Goal: Check status

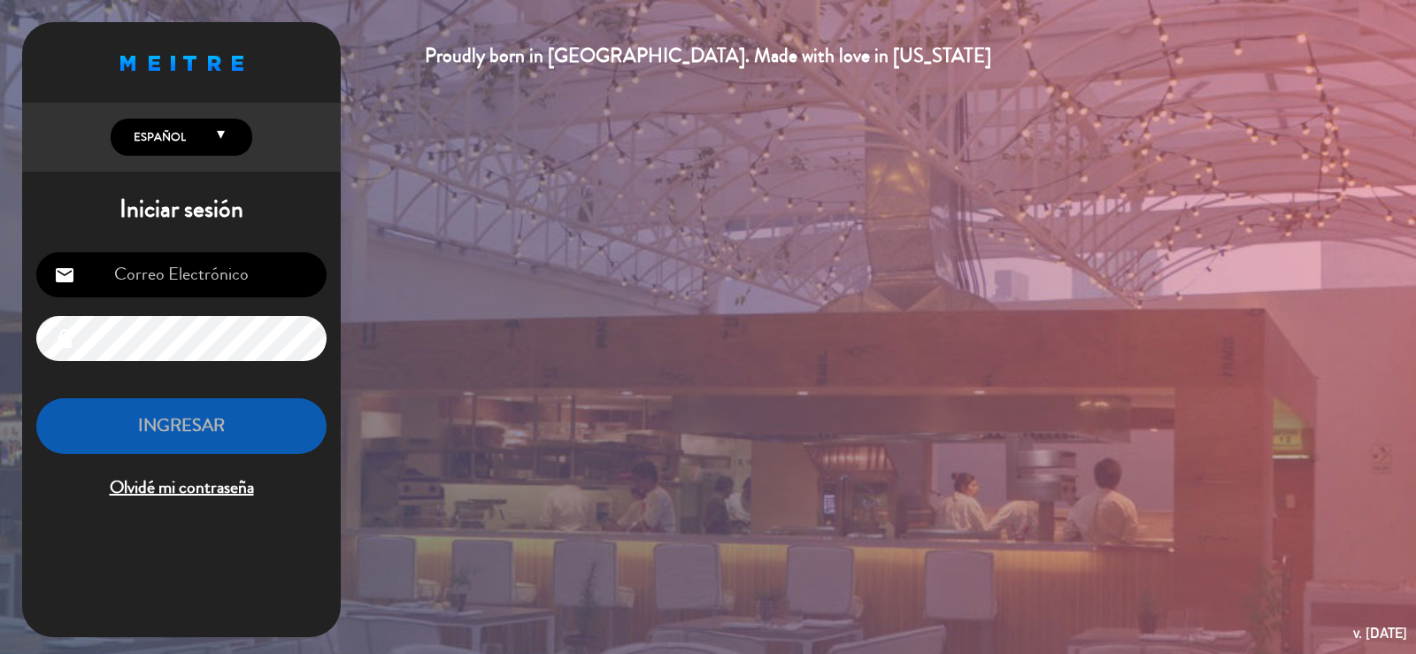
type input "[EMAIL_ADDRESS][DOMAIN_NAME]"
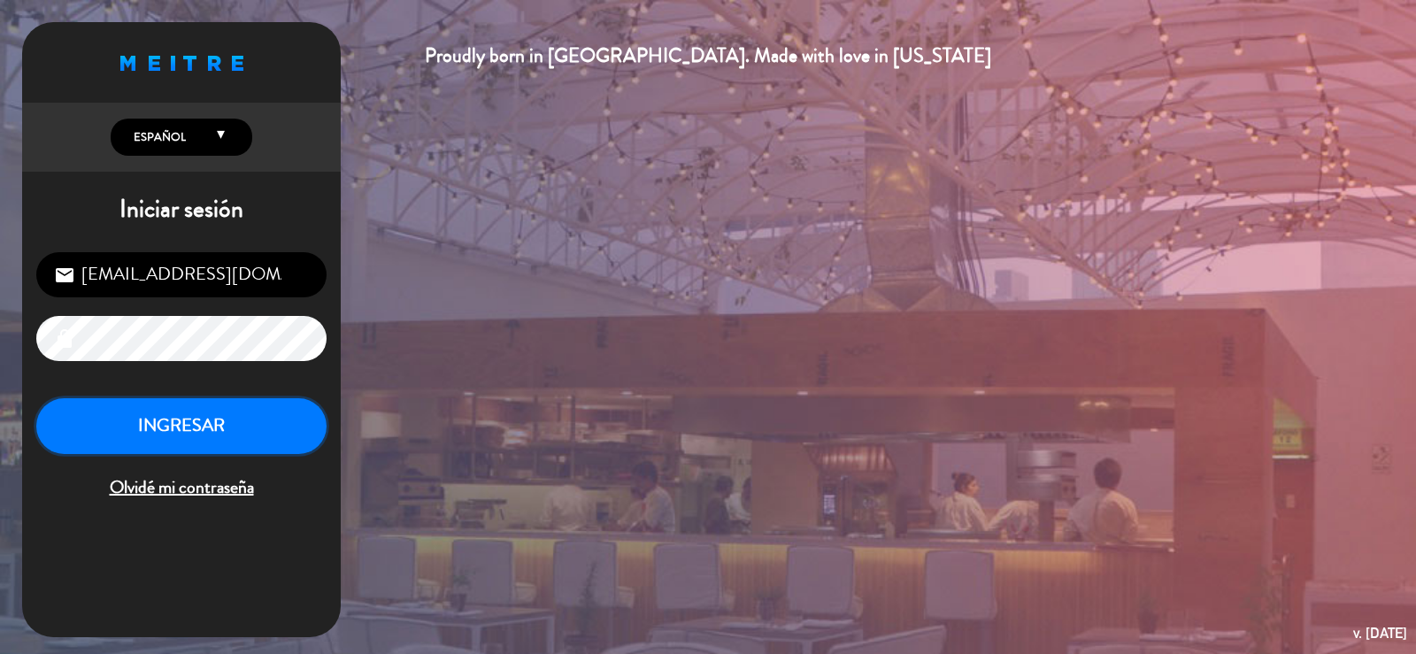
click at [233, 428] on button "INGRESAR" at bounding box center [181, 426] width 290 height 56
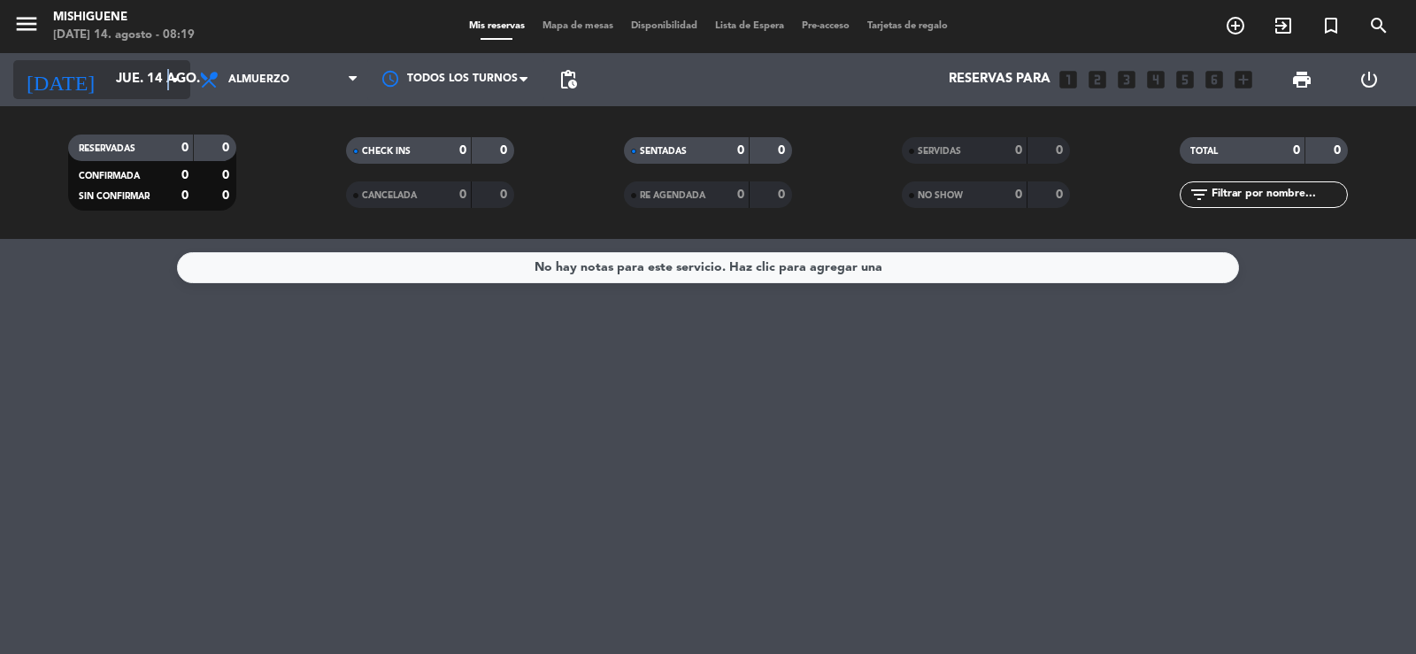
click at [169, 83] on icon "arrow_drop_down" at bounding box center [175, 79] width 21 height 21
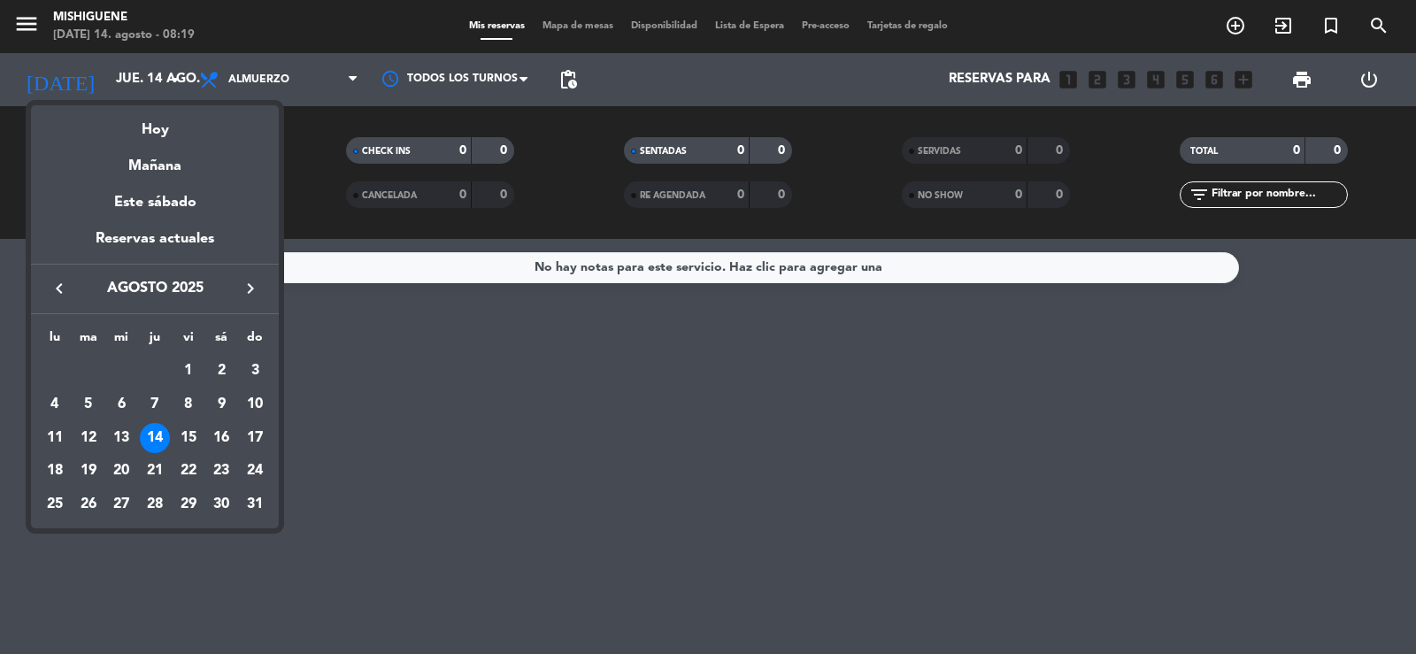
click at [353, 77] on div at bounding box center [708, 327] width 1416 height 654
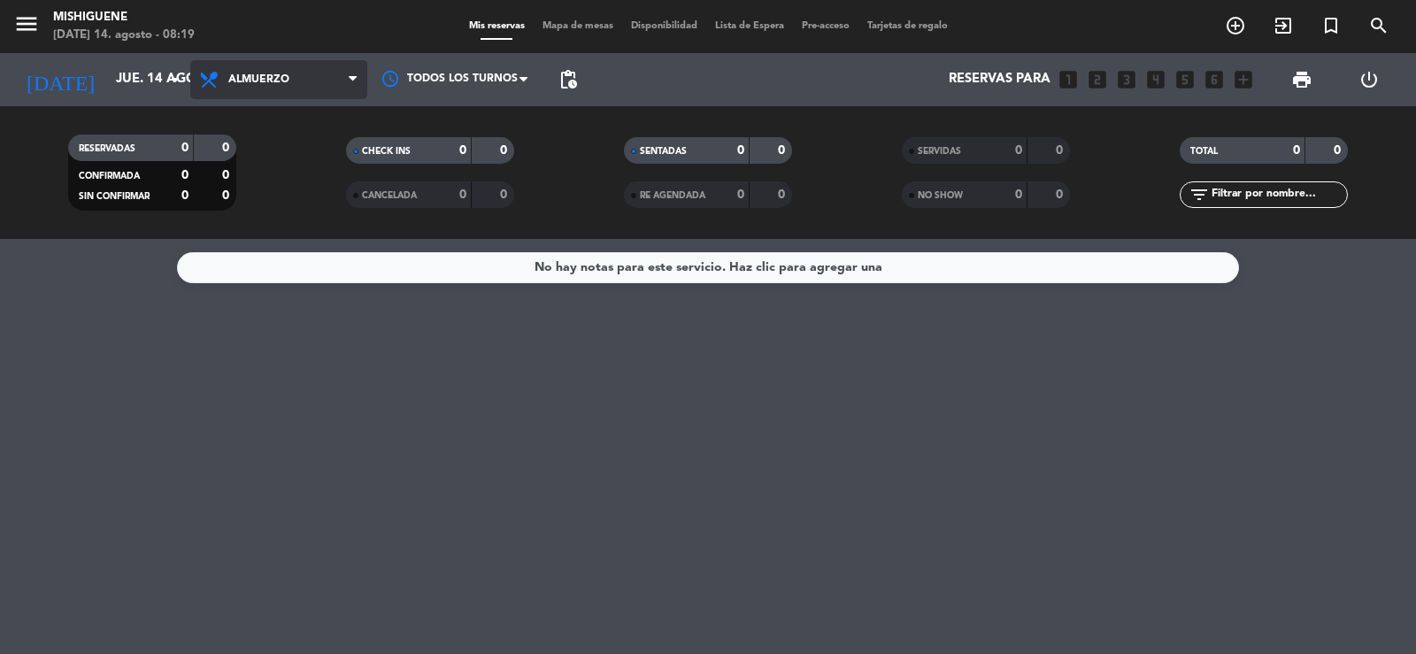
click at [352, 77] on icon at bounding box center [353, 80] width 8 height 14
click at [324, 194] on div "menu Mishiguene [DATE] 14. agosto - 08:19 Mis reservas Mapa de mesas Disponibil…" at bounding box center [708, 119] width 1416 height 239
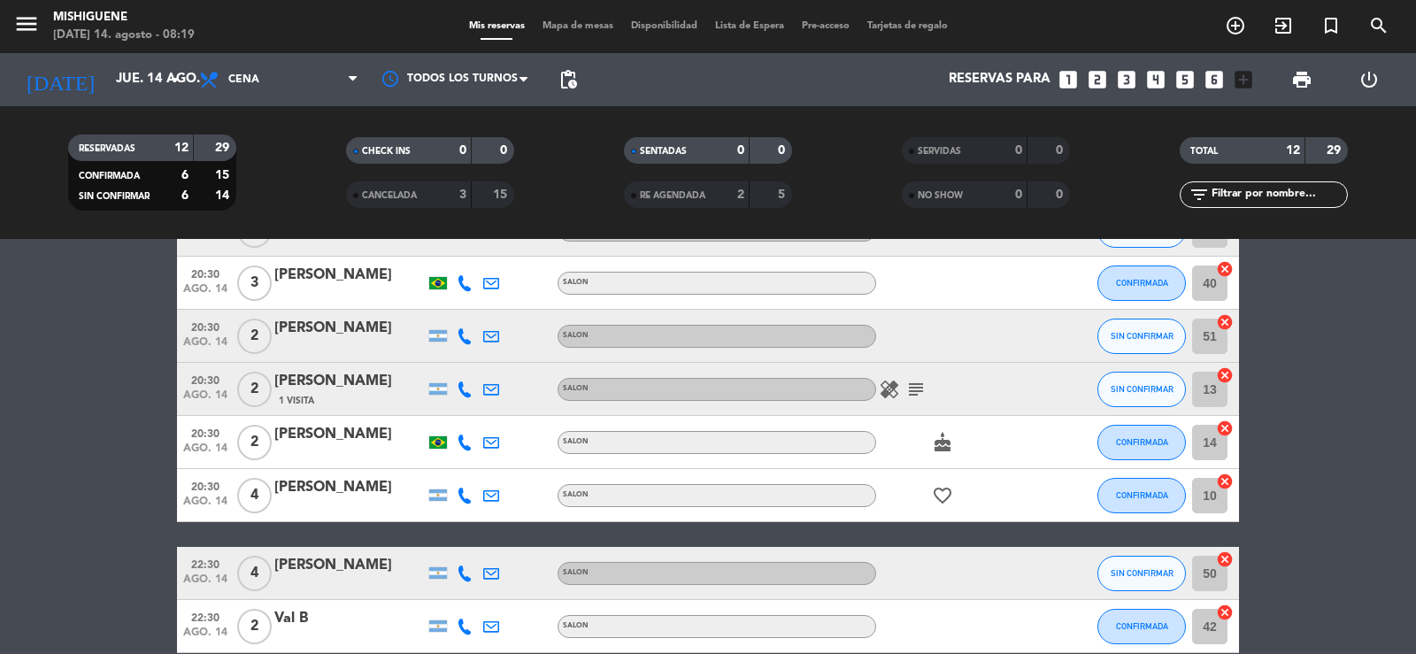
scroll to position [442, 0]
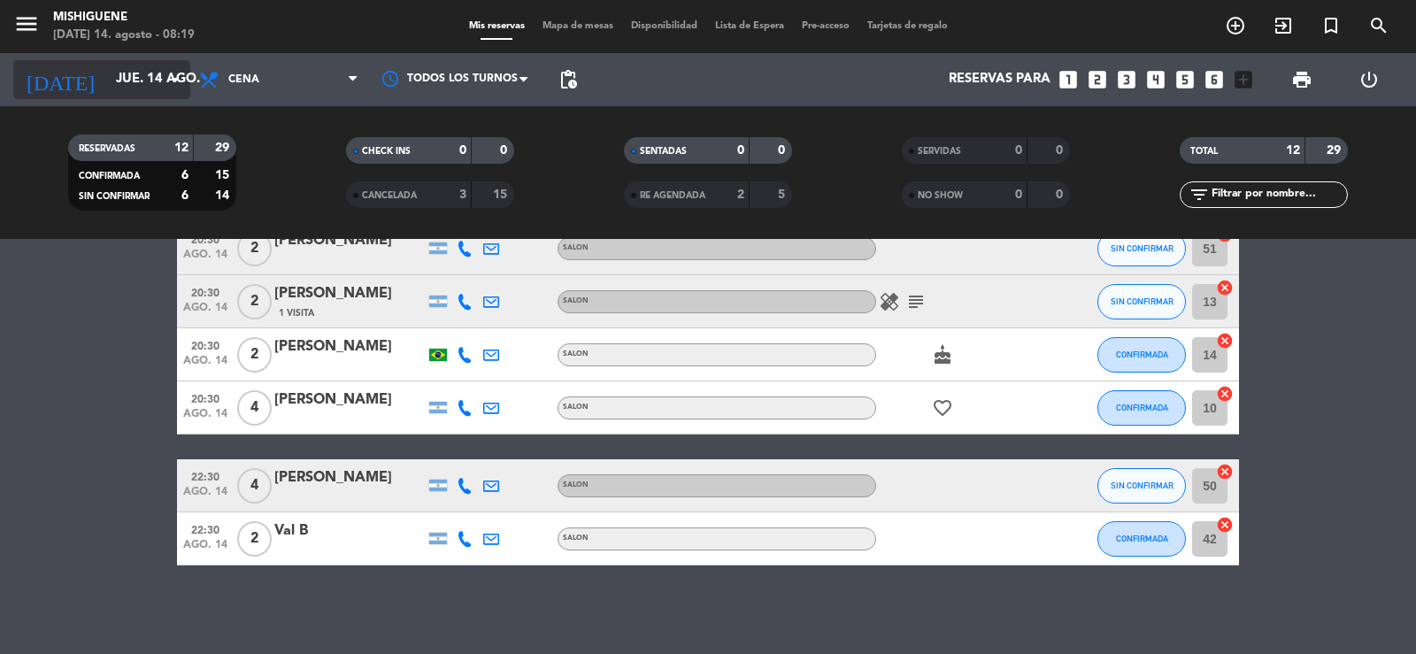
click at [176, 74] on icon "arrow_drop_down" at bounding box center [175, 79] width 21 height 21
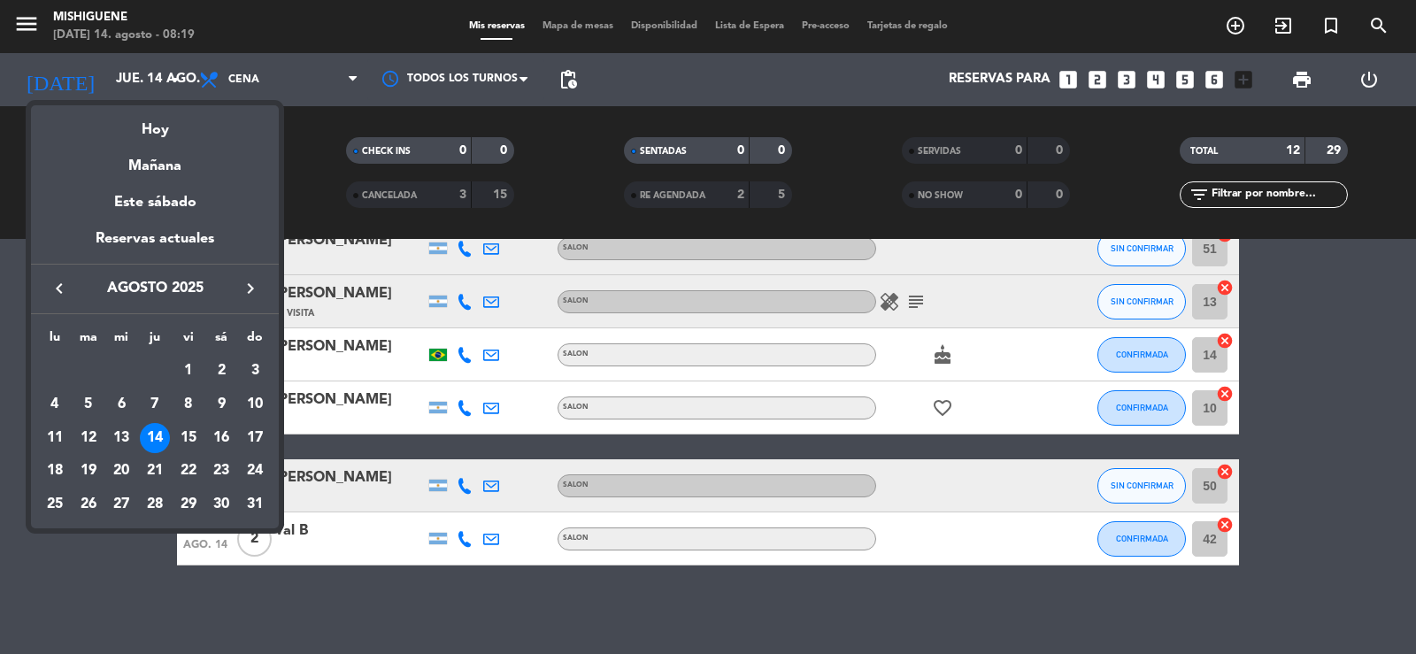
click at [189, 433] on div "15" at bounding box center [188, 438] width 30 height 30
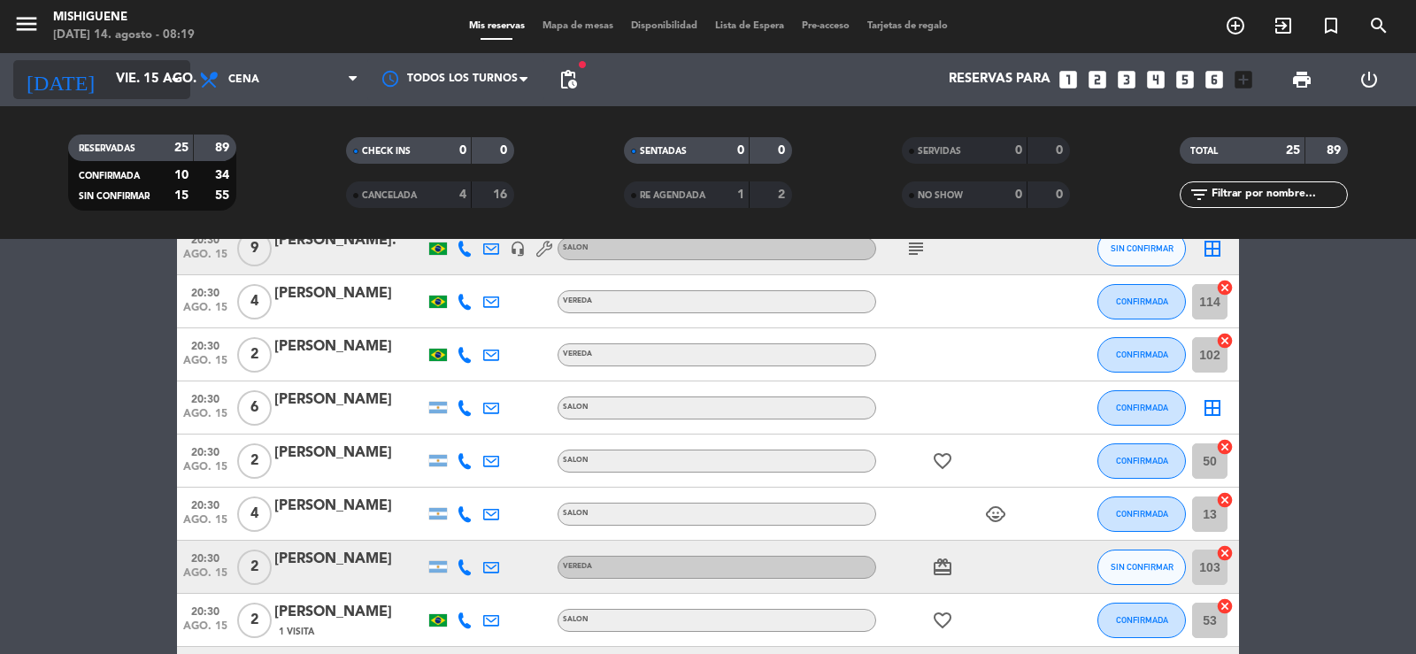
click at [172, 76] on icon "arrow_drop_down" at bounding box center [175, 79] width 21 height 21
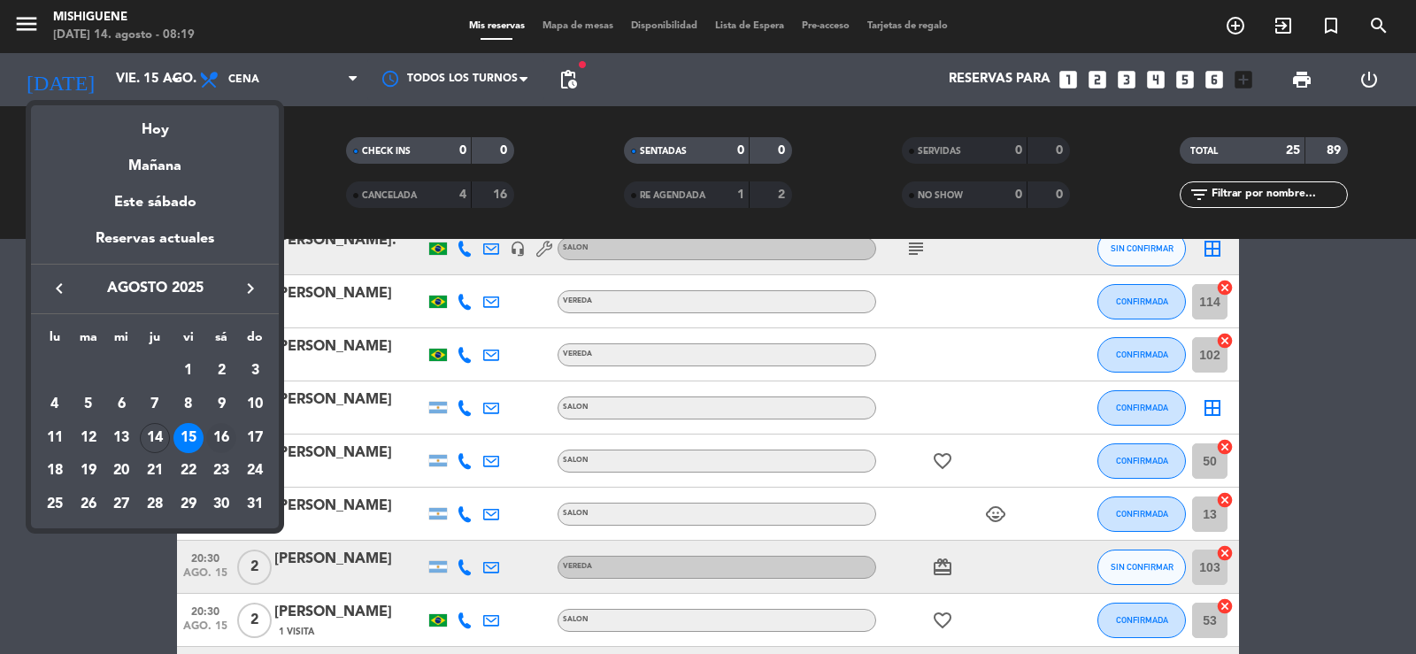
click at [231, 435] on div "16" at bounding box center [221, 438] width 30 height 30
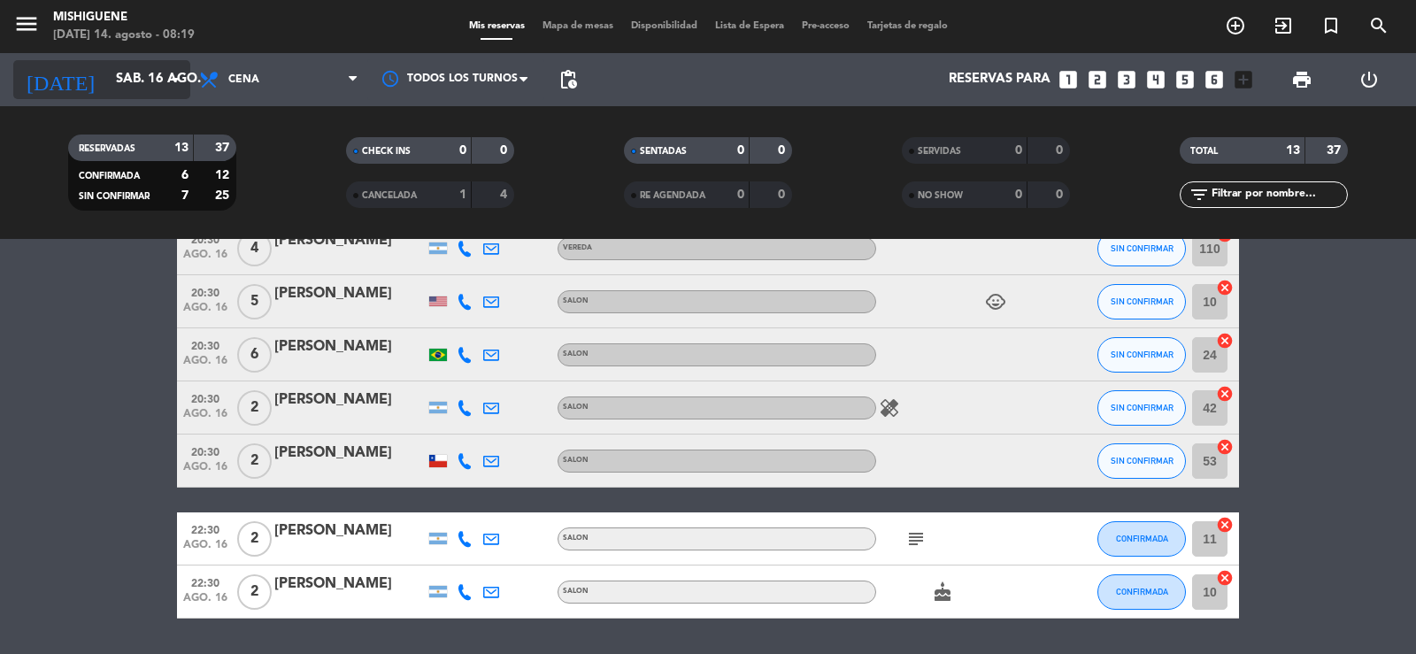
click at [171, 80] on icon "arrow_drop_down" at bounding box center [175, 79] width 21 height 21
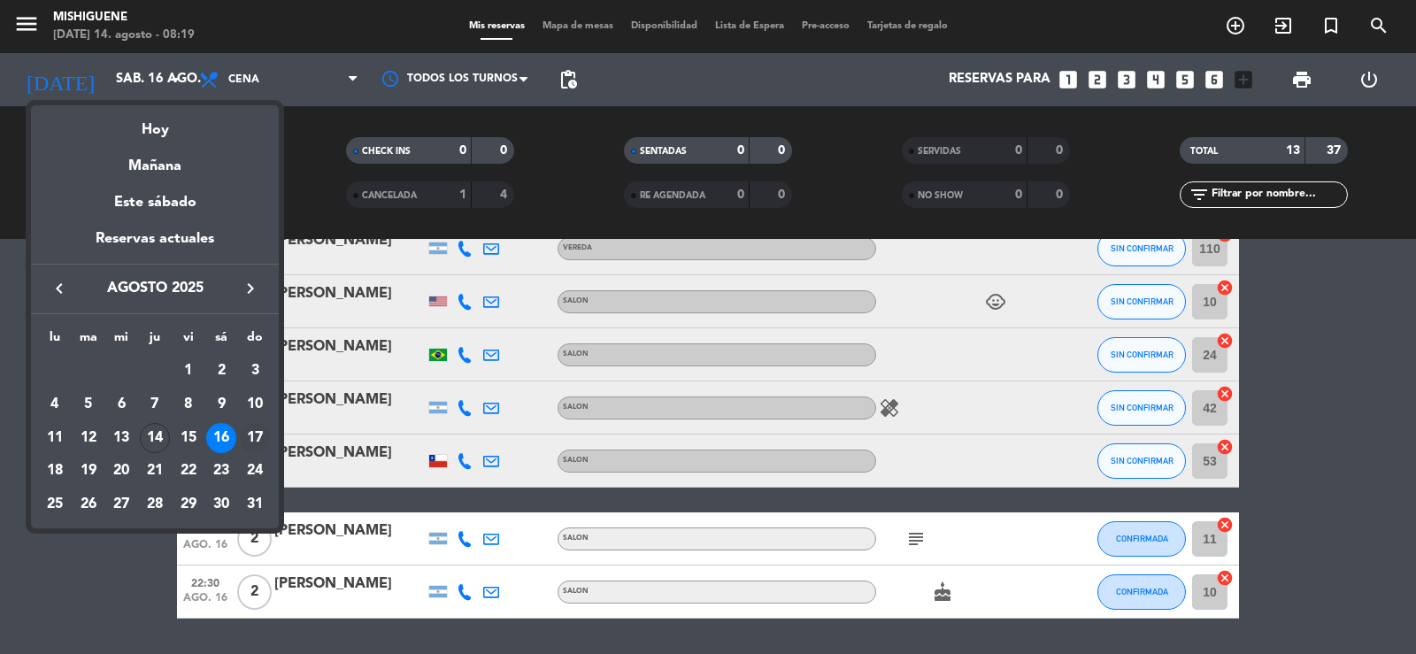
click at [258, 437] on div "17" at bounding box center [255, 438] width 30 height 30
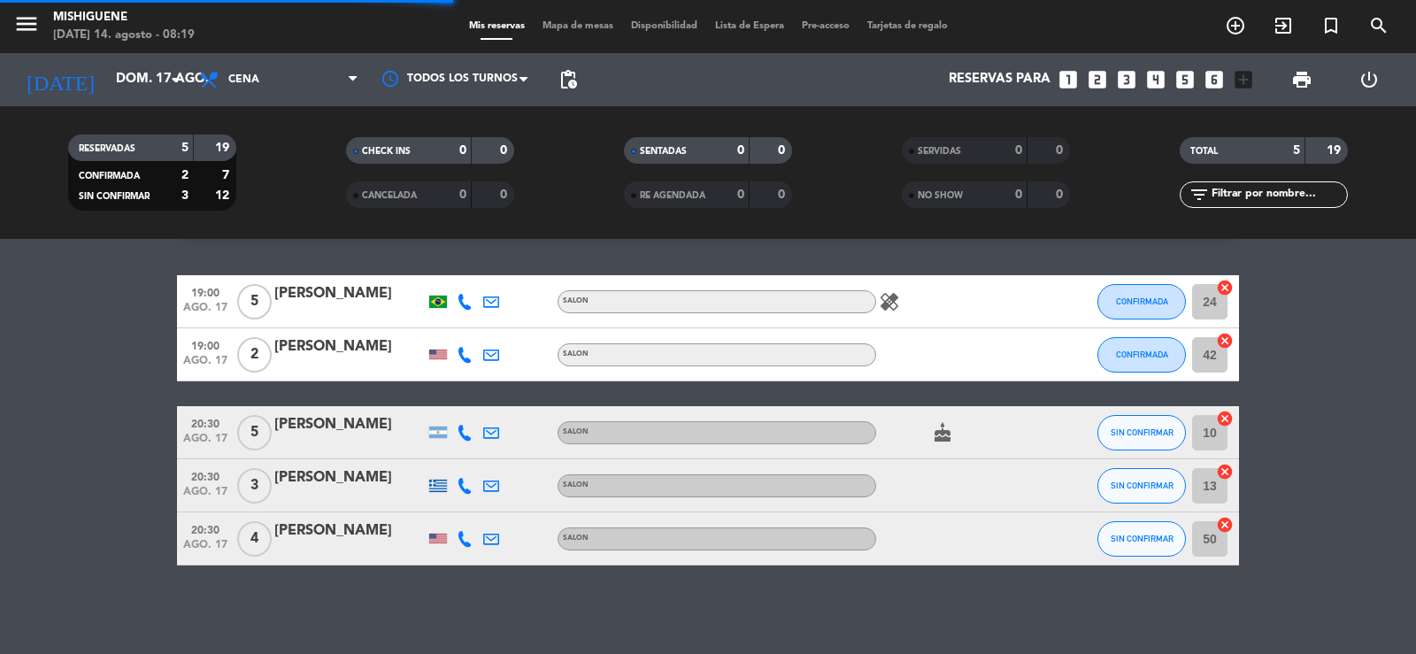
scroll to position [45, 0]
click at [312, 158] on filter-checkbox "CHECK INS 0 0" at bounding box center [430, 150] width 278 height 27
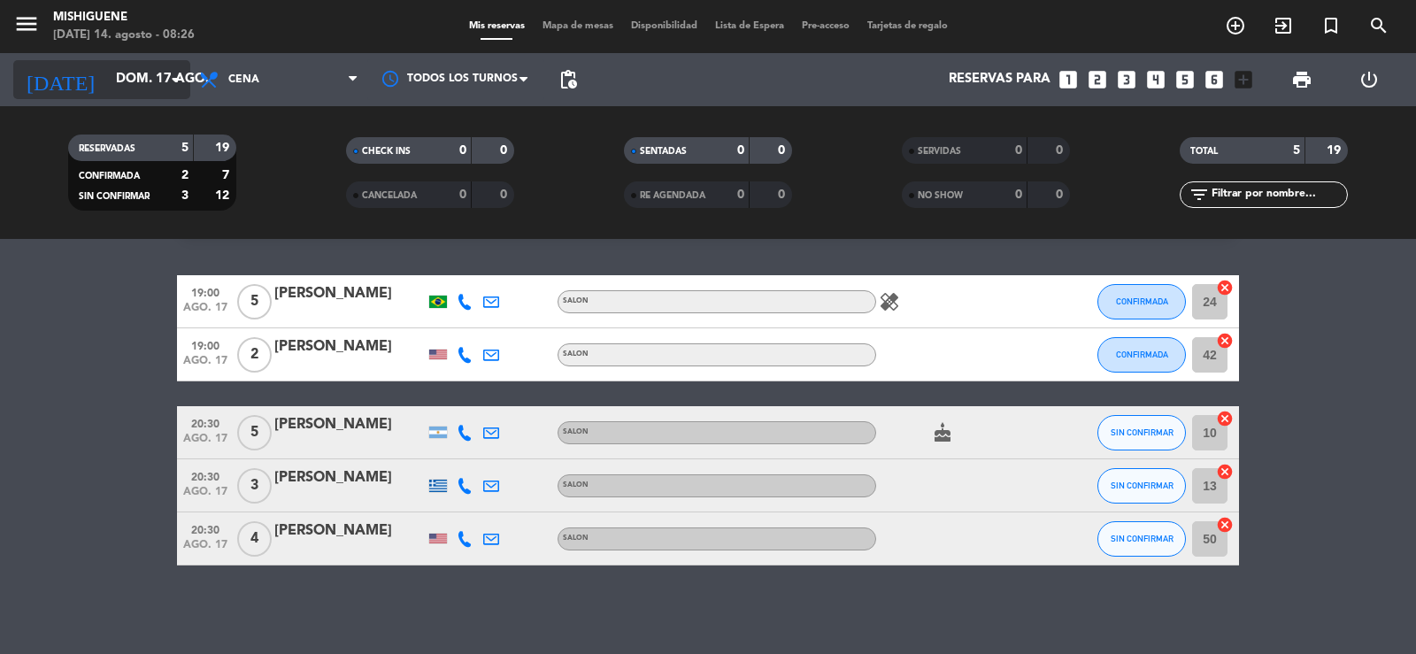
click at [147, 75] on input "dom. 17 ago." at bounding box center [192, 80] width 171 height 34
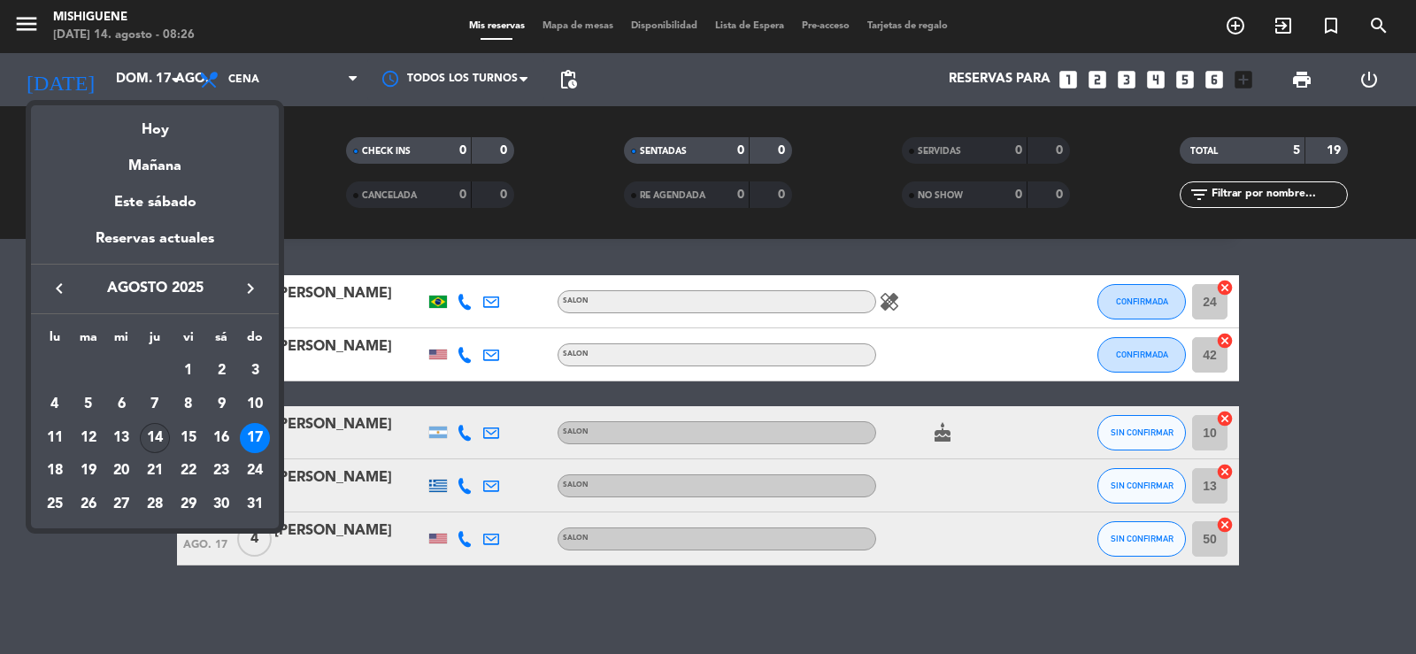
click at [150, 435] on div "14" at bounding box center [155, 438] width 30 height 30
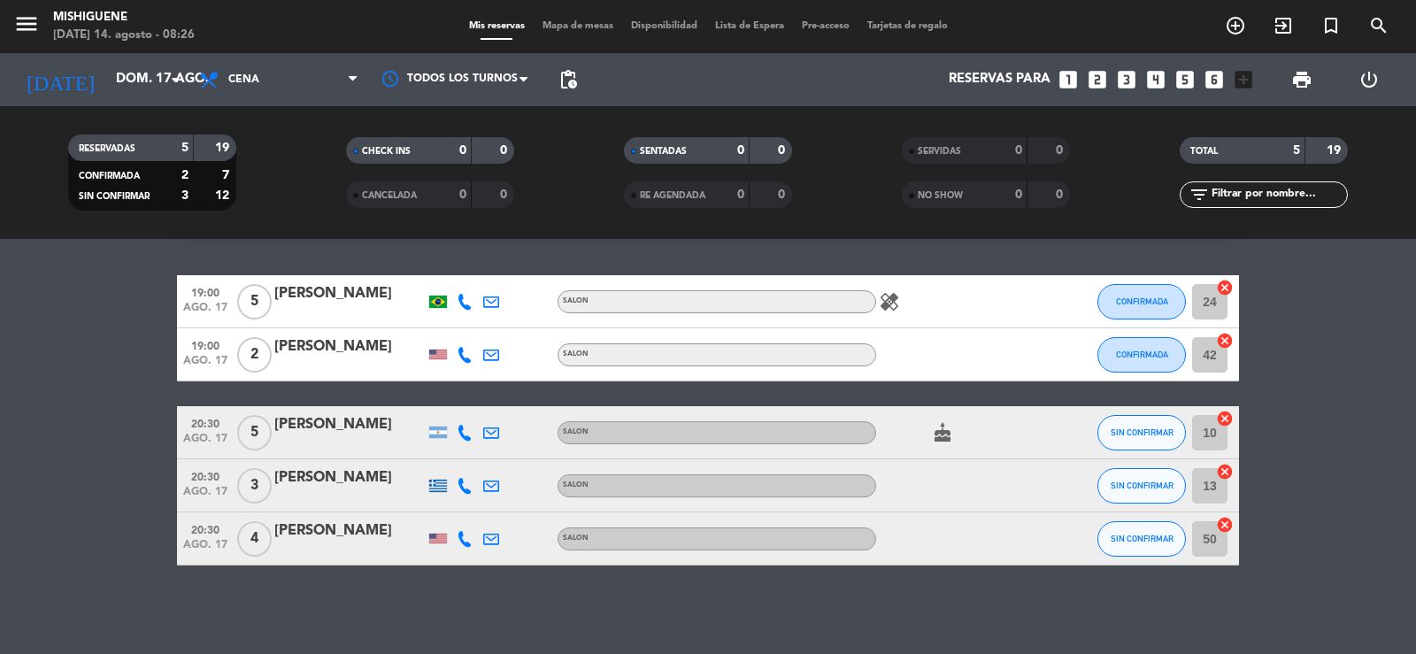
type input "jue. 14 ago."
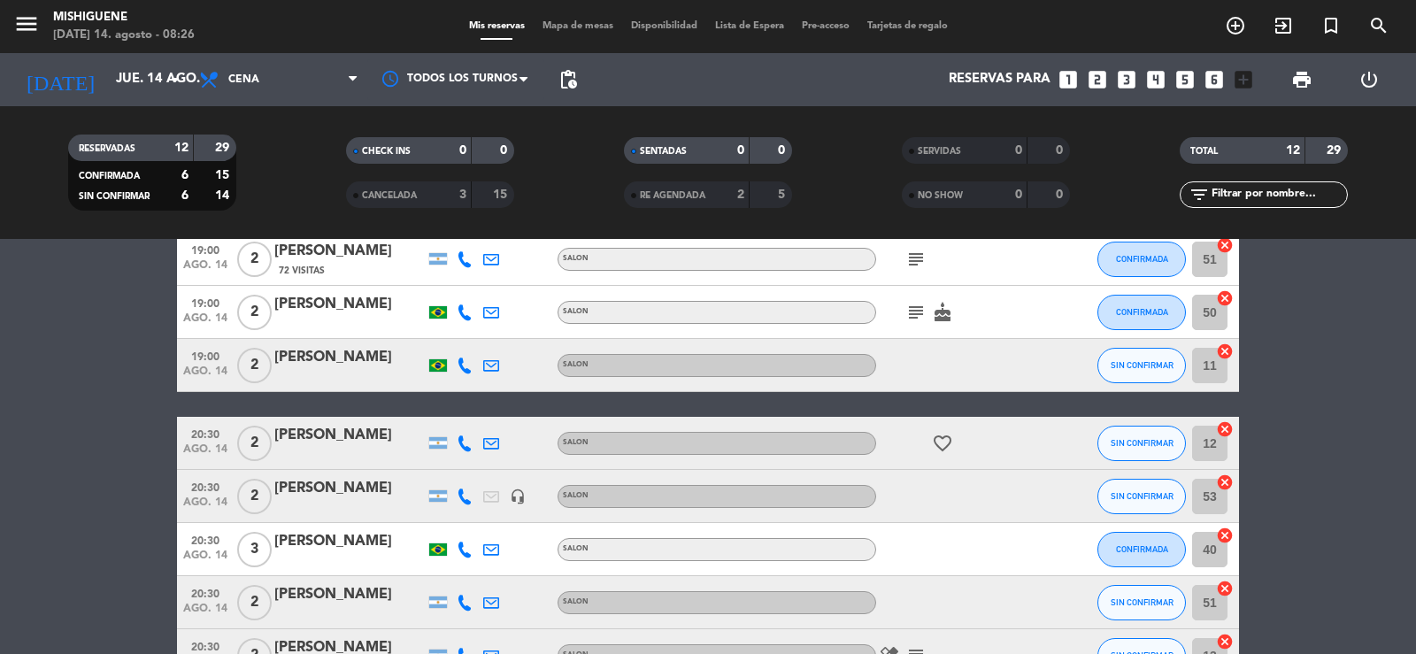
scroll to position [0, 0]
